Goal: Task Accomplishment & Management: Complete application form

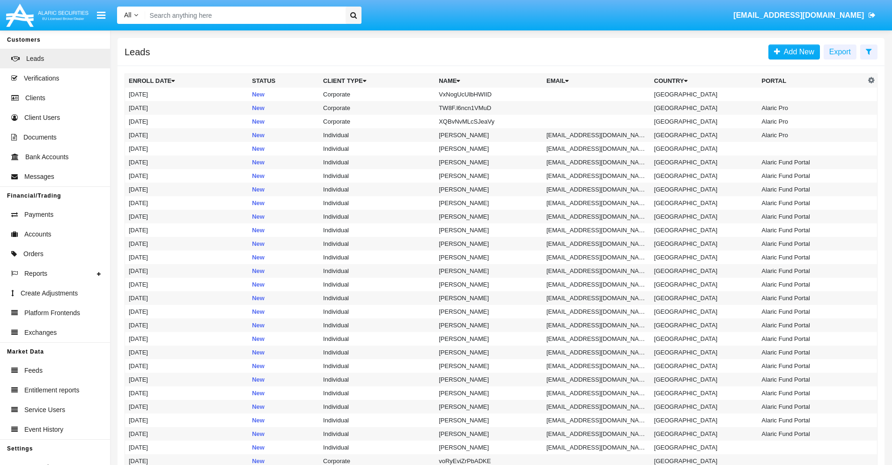
click at [869, 51] on icon at bounding box center [869, 51] width 6 height 7
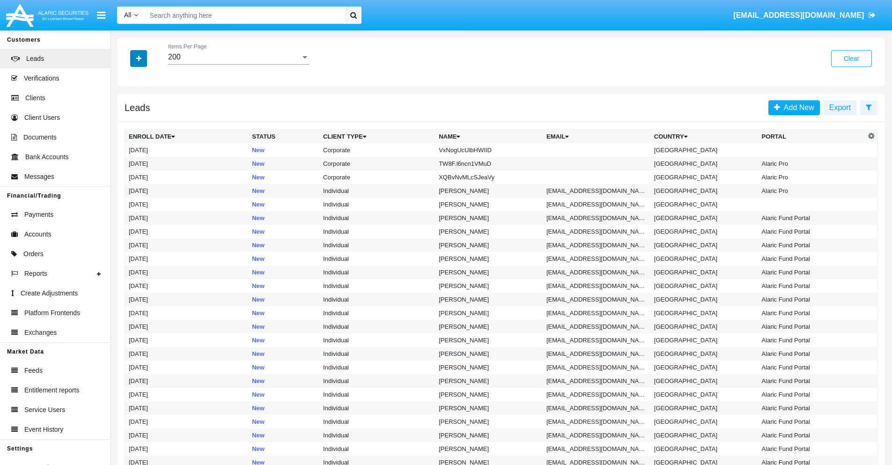
click at [139, 58] on icon "button" at bounding box center [138, 58] width 5 height 7
click at [146, 105] on span "Name" at bounding box center [146, 104] width 20 height 11
click at [129, 109] on input "Name" at bounding box center [128, 109] width 0 height 0
checkbox input "true"
click at [139, 58] on icon "button" at bounding box center [138, 58] width 5 height 7
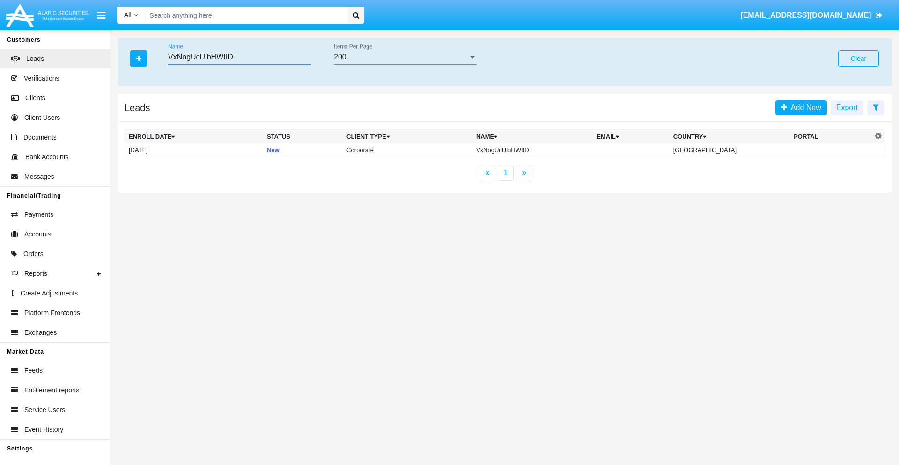
type input "VxNogUcUlbHWIID"
click at [540, 150] on td "VxNogUcUlbHWIID" at bounding box center [533, 150] width 120 height 14
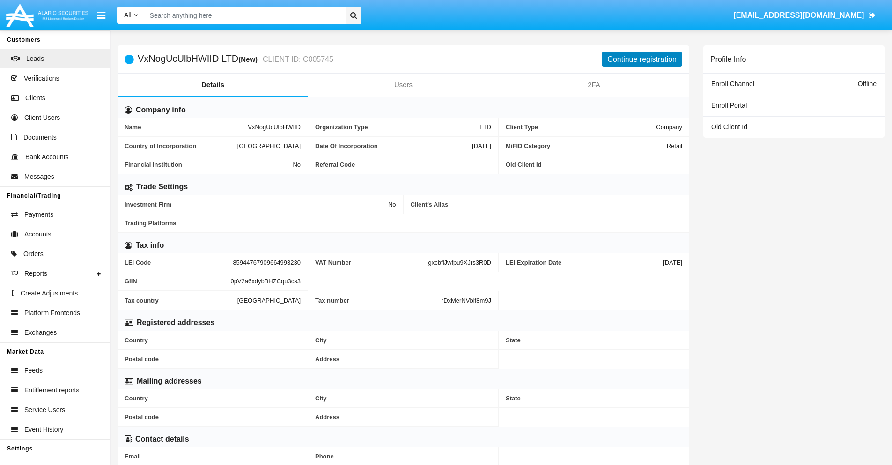
click at [642, 59] on button "Continue registration" at bounding box center [642, 59] width 81 height 15
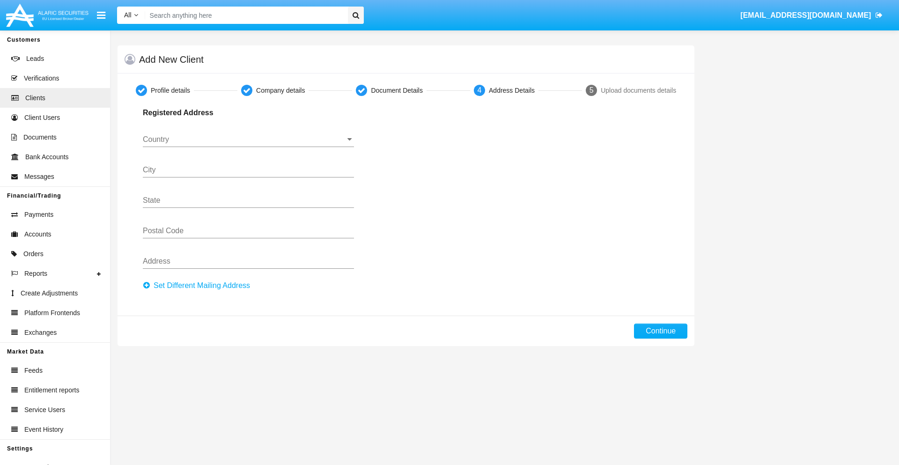
click at [199, 286] on button "Set Different Mailing Address" at bounding box center [199, 285] width 113 height 15
click at [661, 331] on button "Continue" at bounding box center [660, 331] width 53 height 15
click at [199, 286] on button "Set Different Mailing Address" at bounding box center [199, 285] width 113 height 15
